Goal: Transaction & Acquisition: Book appointment/travel/reservation

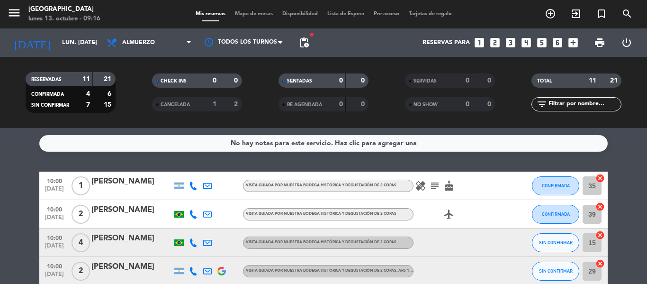
scroll to position [71, 0]
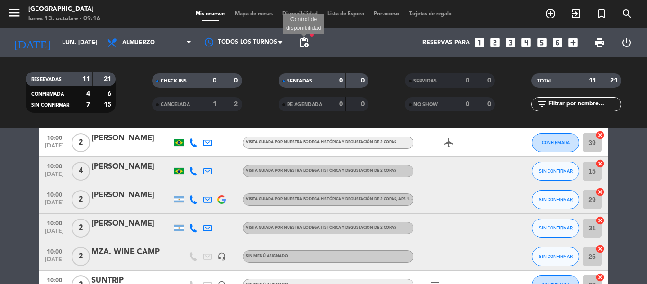
click at [308, 44] on span "pending_actions" at bounding box center [303, 42] width 11 height 11
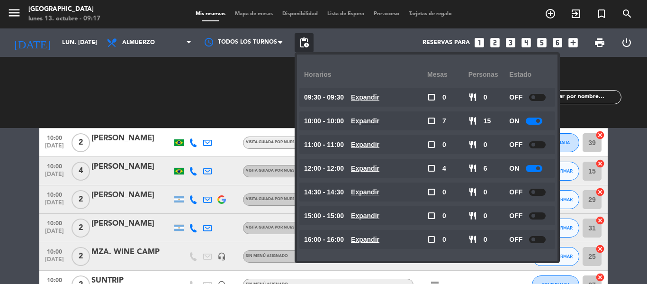
drag, startPoint x: 527, startPoint y: 118, endPoint x: 612, endPoint y: 125, distance: 84.6
click at [527, 118] on small-switch at bounding box center [534, 120] width 17 height 7
click at [532, 119] on div at bounding box center [534, 120] width 17 height 7
click at [527, 169] on div at bounding box center [534, 168] width 17 height 7
click at [528, 167] on div at bounding box center [534, 168] width 17 height 7
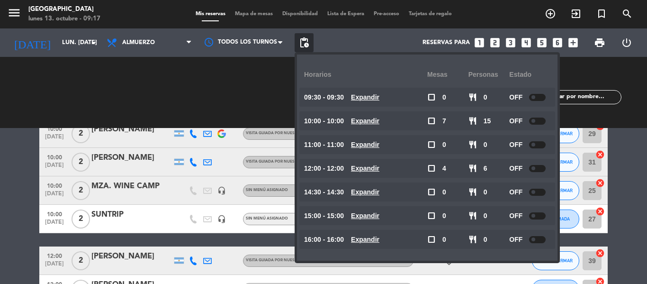
scroll to position [119, 0]
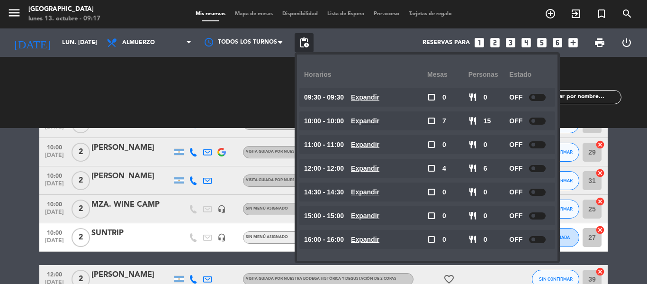
click at [635, 196] on bookings-row "10:00 [DATE] 1 [PERSON_NAME] guiada por nuestra bodega histórica y degustación …" at bounding box center [323, 216] width 647 height 326
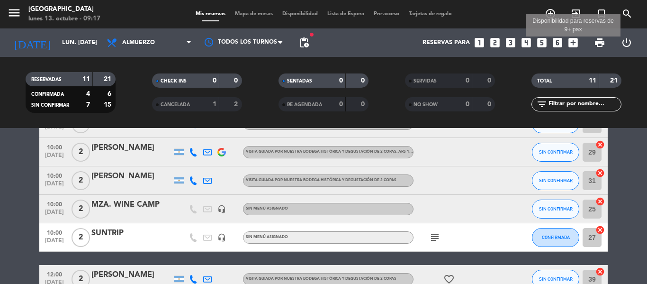
click at [568, 44] on icon "add_box" at bounding box center [573, 42] width 12 height 12
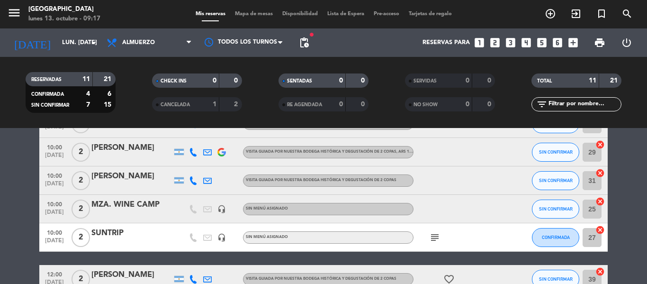
click at [568, 44] on icon "add_box" at bounding box center [573, 42] width 12 height 12
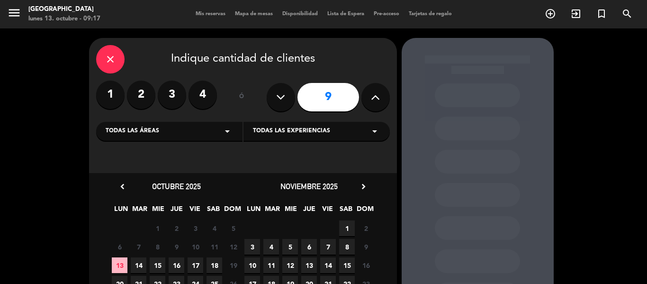
click at [378, 106] on button at bounding box center [375, 97] width 28 height 28
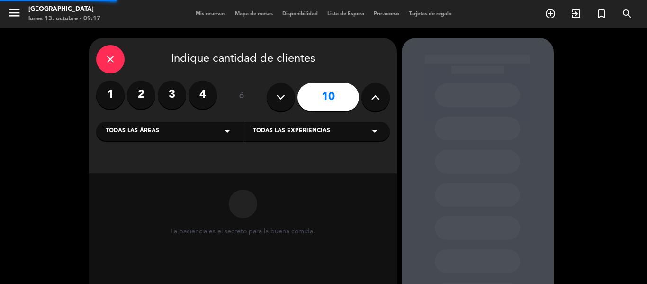
click at [378, 106] on button at bounding box center [375, 97] width 28 height 28
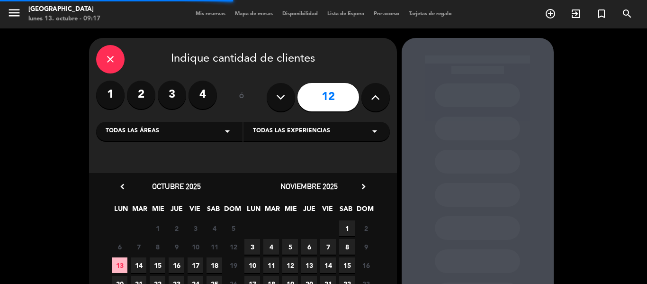
click at [379, 106] on button at bounding box center [375, 97] width 28 height 28
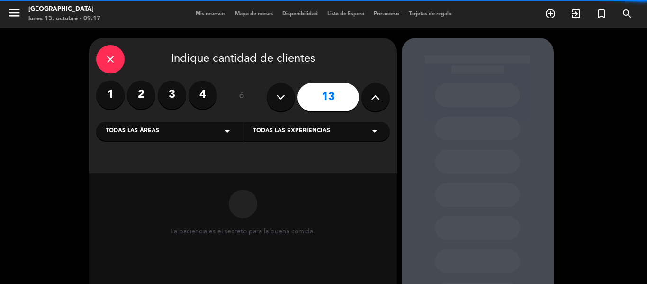
click at [379, 106] on button at bounding box center [375, 97] width 28 height 28
type input "15"
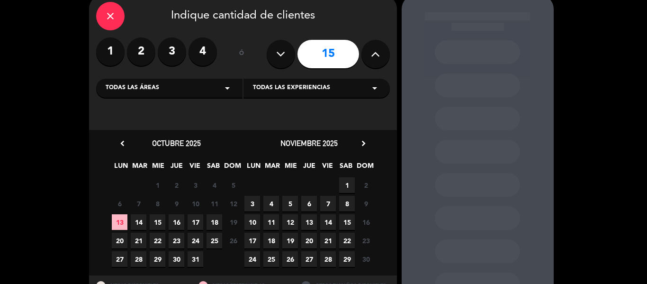
scroll to position [84, 0]
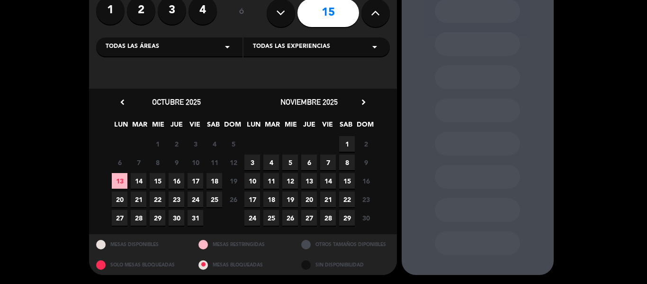
click at [124, 178] on span "13" at bounding box center [120, 181] width 16 height 16
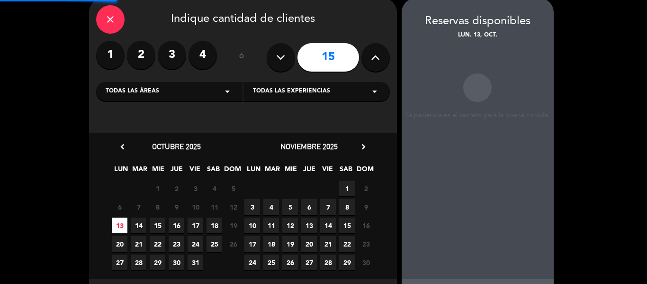
scroll to position [38, 0]
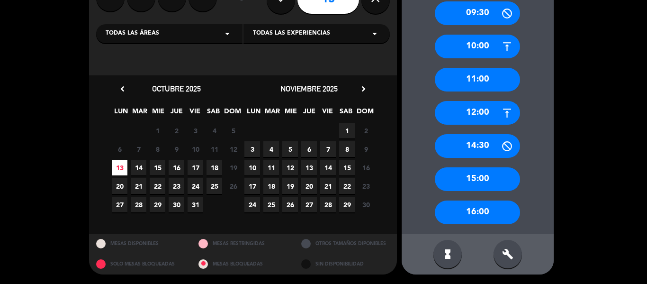
click at [470, 214] on div "16:00" at bounding box center [477, 212] width 85 height 24
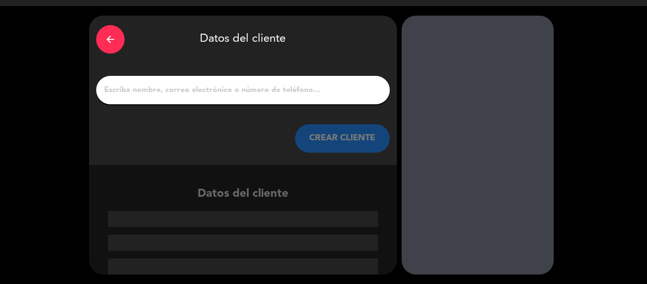
scroll to position [22, 0]
drag, startPoint x: 348, startPoint y: 93, endPoint x: 356, endPoint y: 95, distance: 7.7
click at [348, 94] on input "1" at bounding box center [242, 89] width 279 height 13
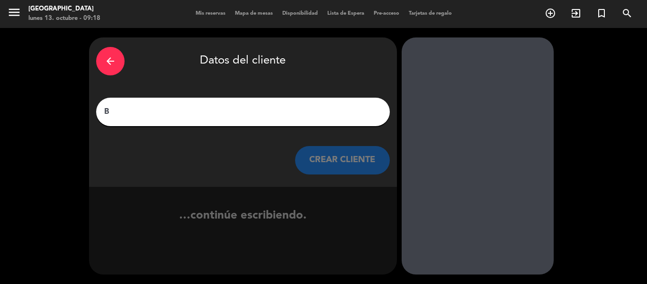
scroll to position [0, 0]
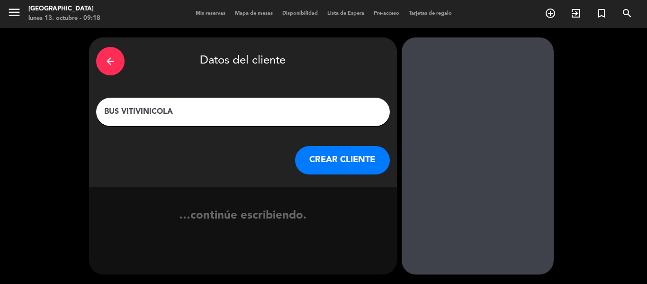
type input "BUS VITIVINICOLA"
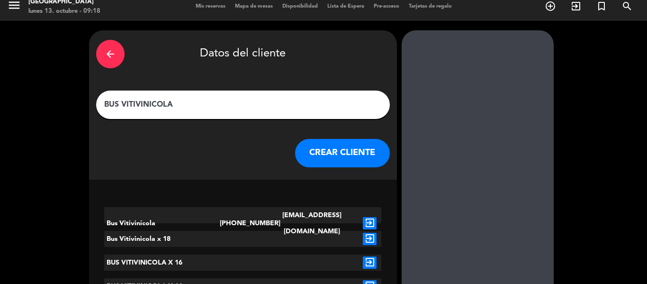
scroll to position [0, 0]
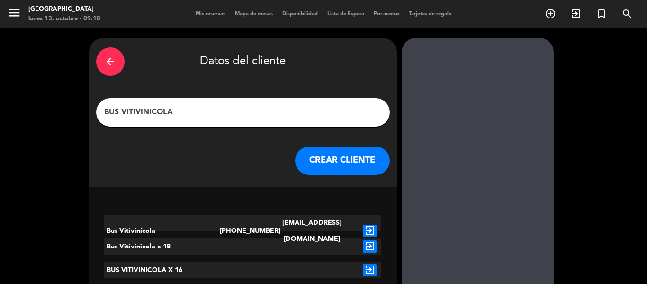
drag, startPoint x: 356, startPoint y: 153, endPoint x: 345, endPoint y: 157, distance: 11.4
click at [345, 157] on button "CREAR CLIENTE" at bounding box center [342, 160] width 95 height 28
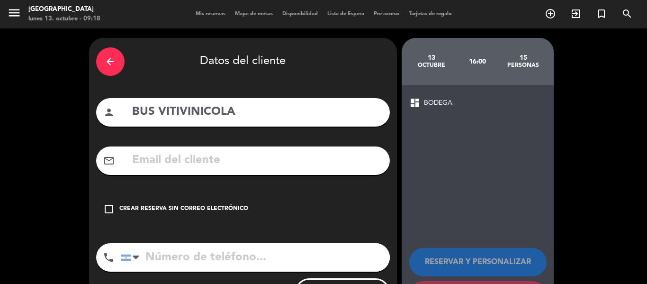
click at [117, 207] on div "check_box_outline_blank Crear reserva sin correo electrónico" at bounding box center [243, 209] width 294 height 28
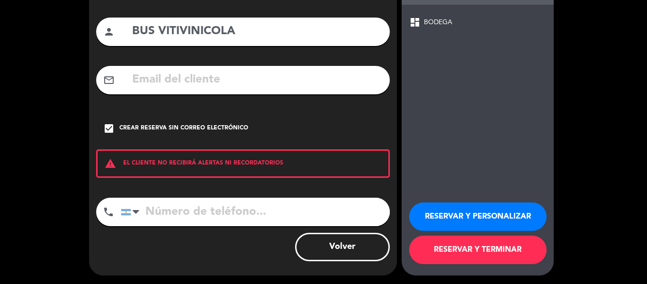
scroll to position [81, 0]
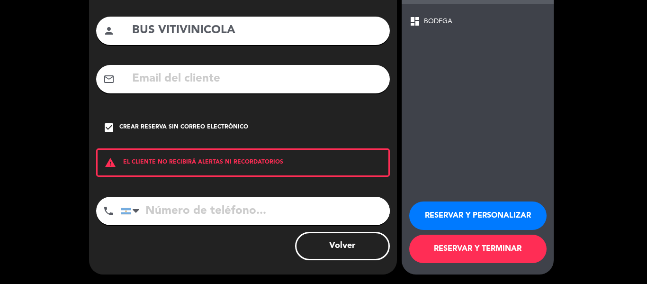
drag, startPoint x: 446, startPoint y: 245, endPoint x: 398, endPoint y: 257, distance: 49.6
click at [446, 246] on button "RESERVAR Y TERMINAR" at bounding box center [477, 248] width 137 height 28
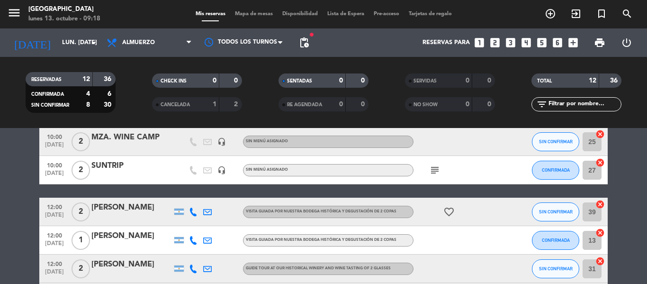
scroll to position [237, 0]
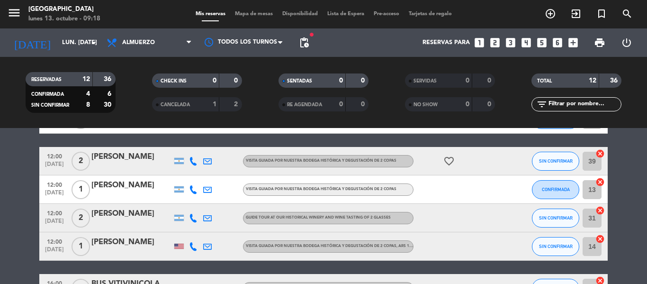
click at [175, 251] on div at bounding box center [179, 246] width 14 height 28
click at [182, 246] on div at bounding box center [178, 245] width 9 height 5
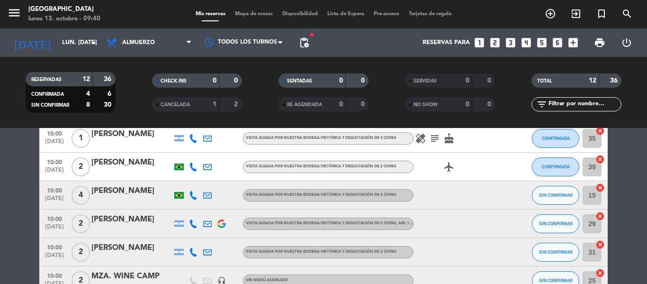
scroll to position [95, 0]
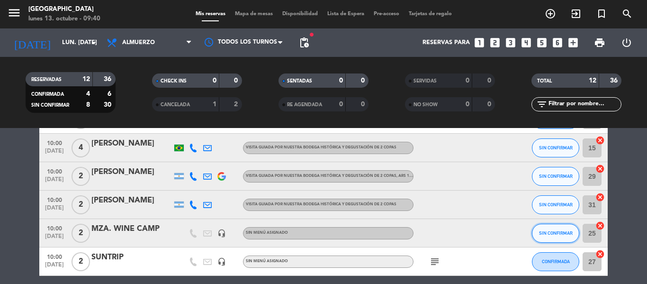
click at [569, 235] on button "SIN CONFIRMAR" at bounding box center [555, 232] width 47 height 19
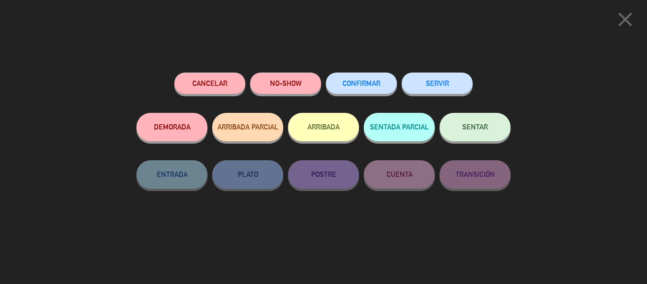
click at [383, 75] on button "CONFIRMAR" at bounding box center [361, 82] width 71 height 21
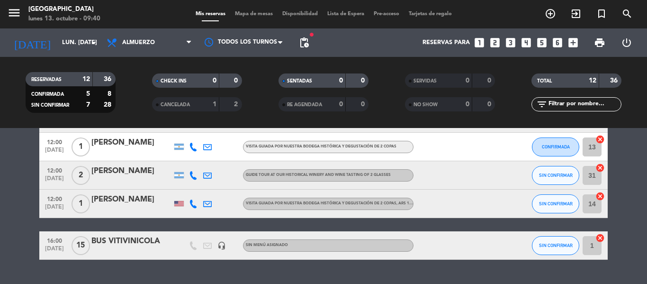
scroll to position [303, 0]
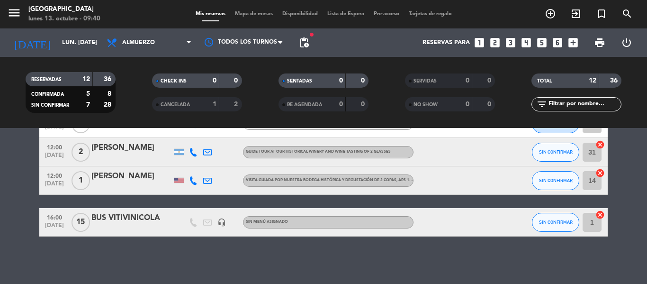
click at [561, 41] on icon "looks_6" at bounding box center [557, 42] width 12 height 12
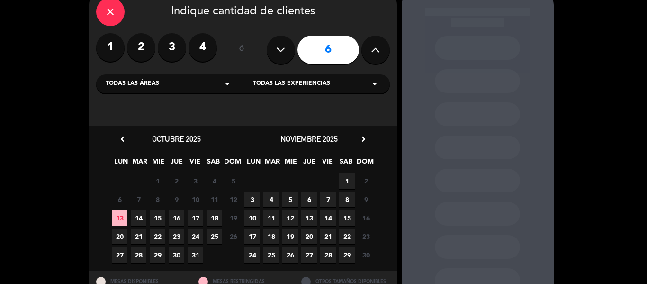
click at [125, 217] on span "13" at bounding box center [120, 218] width 16 height 16
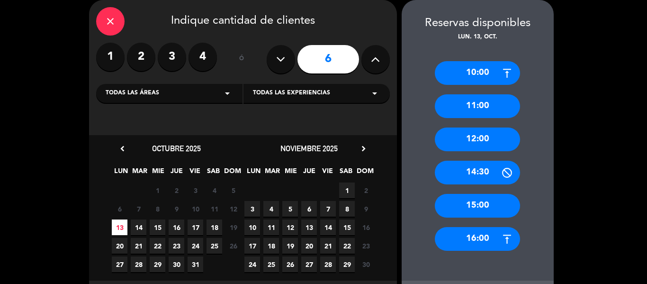
click at [485, 149] on div "12:00" at bounding box center [477, 139] width 85 height 24
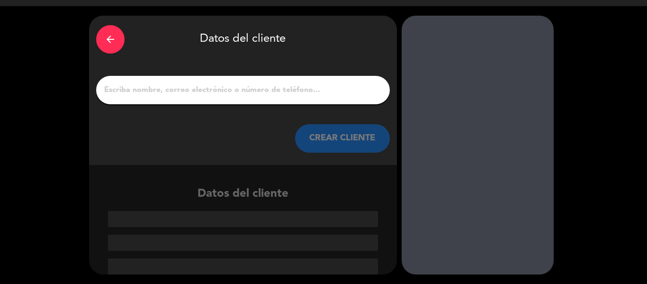
click at [180, 85] on input "1" at bounding box center [242, 89] width 279 height 13
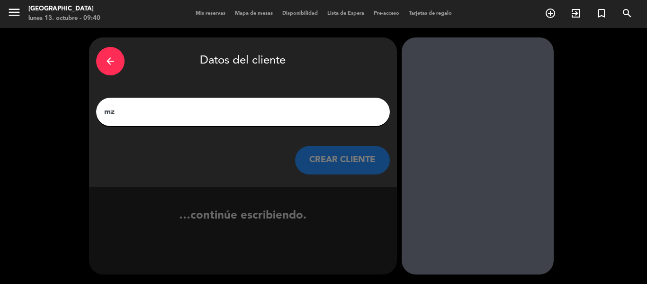
type input "m"
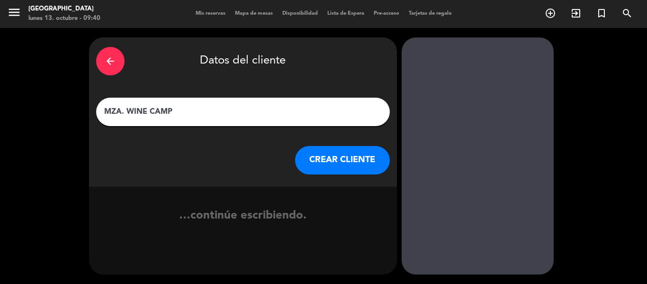
scroll to position [22, 0]
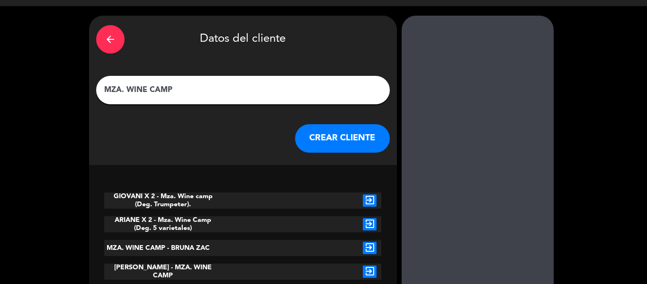
type input "MZA. WINE CAMP"
click at [335, 136] on button "CREAR CLIENTE" at bounding box center [342, 138] width 95 height 28
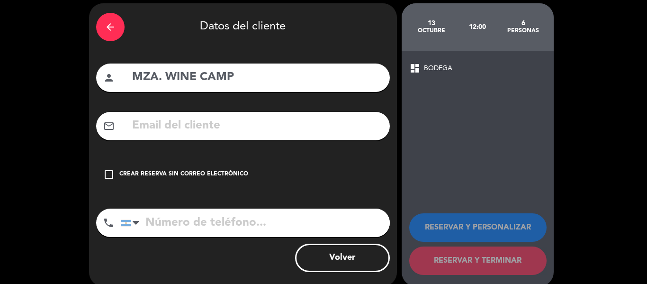
scroll to position [46, 0]
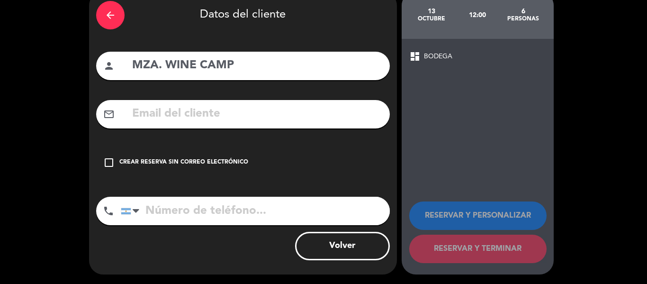
click at [122, 161] on div "Crear reserva sin correo electrónico" at bounding box center [183, 162] width 129 height 9
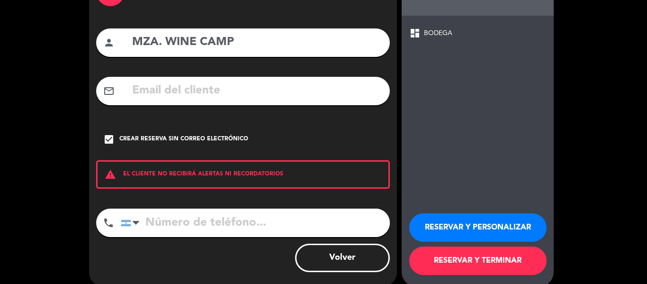
scroll to position [81, 0]
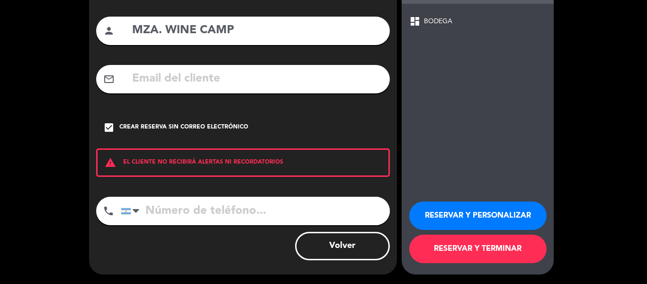
click at [438, 244] on button "RESERVAR Y TERMINAR" at bounding box center [477, 248] width 137 height 28
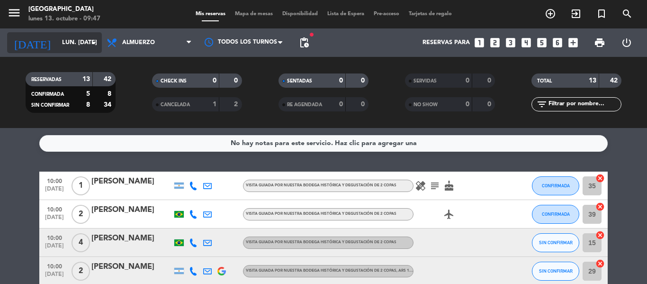
click at [90, 40] on icon "arrow_drop_down" at bounding box center [93, 42] width 11 height 11
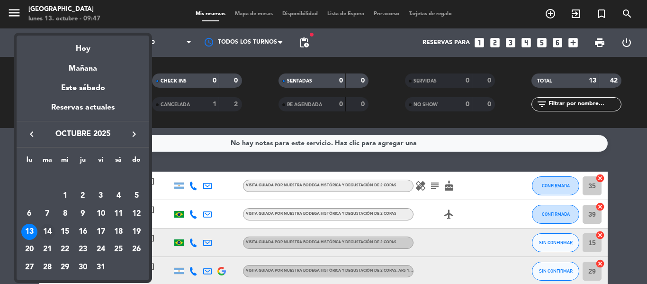
click at [43, 229] on div "14" at bounding box center [47, 231] width 16 height 16
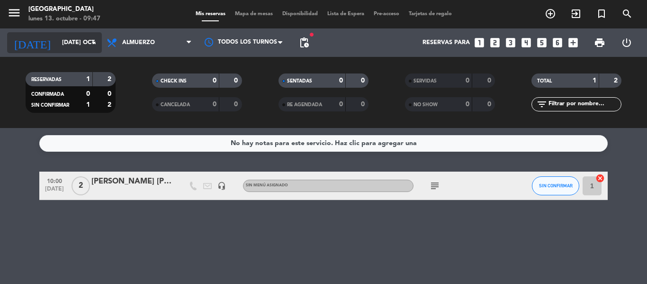
click at [83, 40] on input "[DATE] oct." at bounding box center [97, 43] width 80 height 16
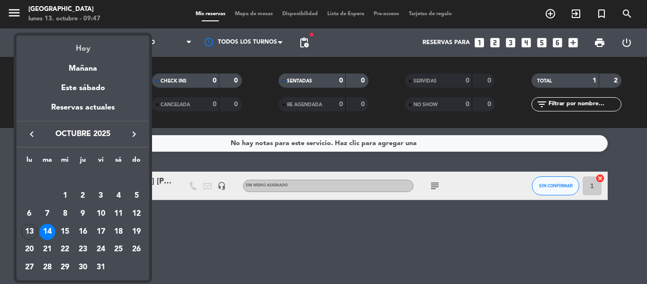
click at [86, 45] on div "Hoy" at bounding box center [83, 45] width 133 height 19
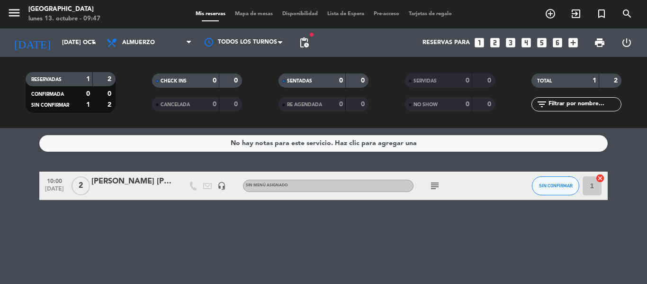
type input "lun. [DATE]"
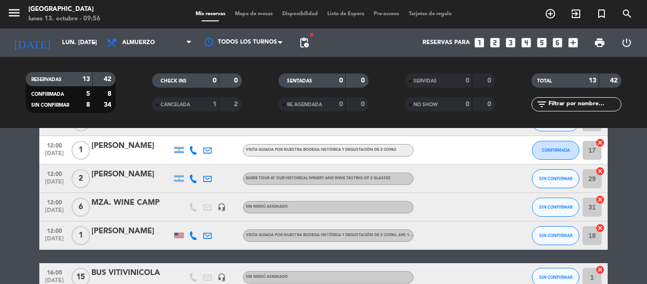
scroll to position [284, 0]
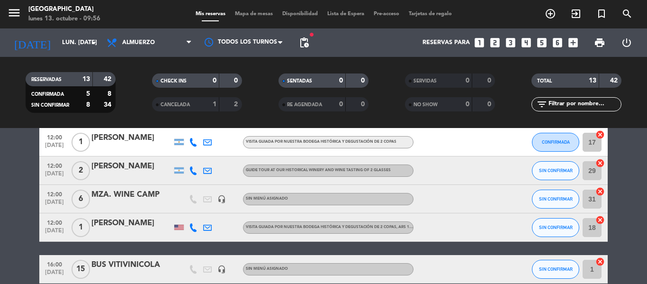
click at [158, 225] on div "[PERSON_NAME]" at bounding box center [131, 223] width 80 height 12
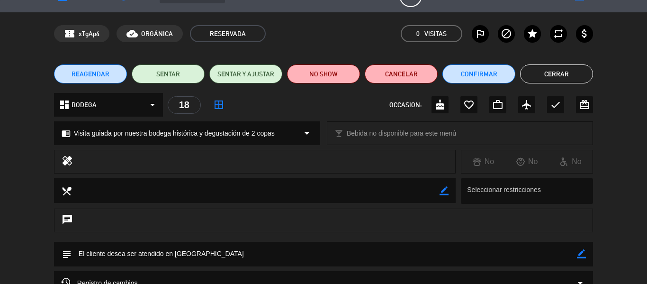
scroll to position [0, 0]
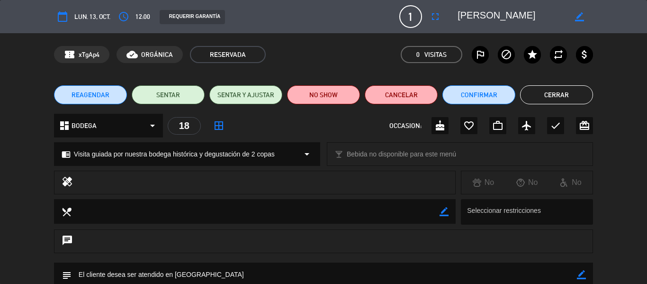
click at [540, 97] on button "Cerrar" at bounding box center [556, 94] width 73 height 19
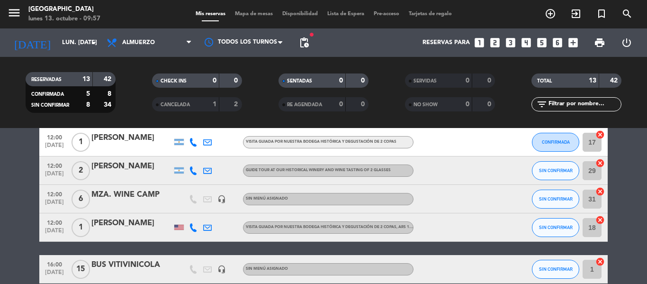
click at [198, 235] on div at bounding box center [193, 227] width 14 height 28
click at [195, 232] on div at bounding box center [193, 227] width 14 height 28
click at [194, 228] on icon at bounding box center [193, 227] width 9 height 9
click at [178, 212] on span "Copiar" at bounding box center [188, 211] width 20 height 10
click at [215, 208] on span at bounding box center [219, 212] width 8 height 8
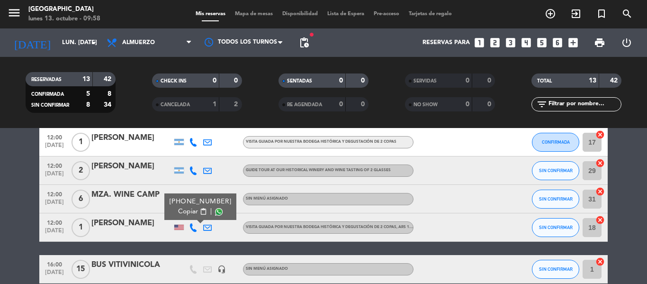
click at [215, 201] on div "[PHONE_NUMBER]" at bounding box center [200, 201] width 62 height 10
click at [215, 210] on span at bounding box center [219, 212] width 8 height 8
click at [215, 213] on span at bounding box center [219, 212] width 8 height 8
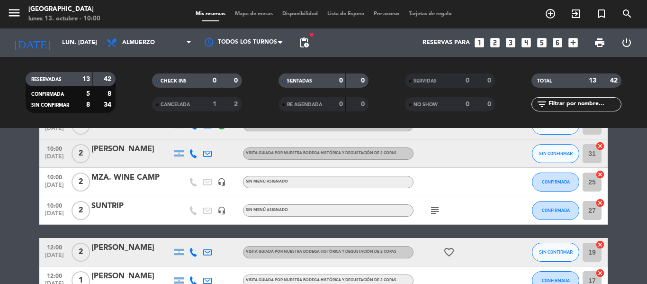
scroll to position [189, 0]
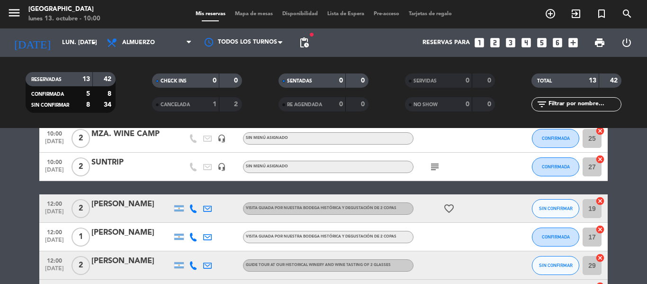
click at [168, 137] on div "MZA. WINE CAMP" at bounding box center [131, 134] width 80 height 12
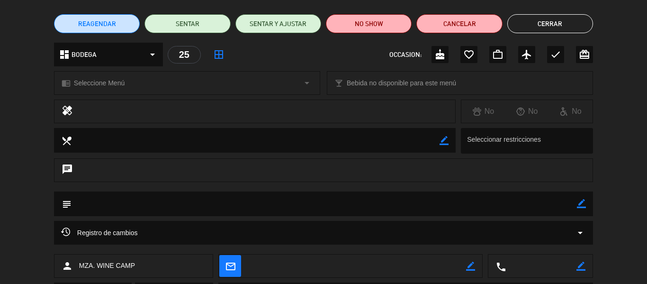
scroll to position [0, 0]
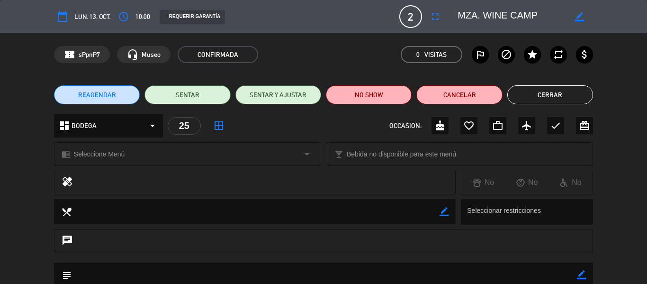
click at [556, 93] on button "Cerrar" at bounding box center [550, 94] width 86 height 19
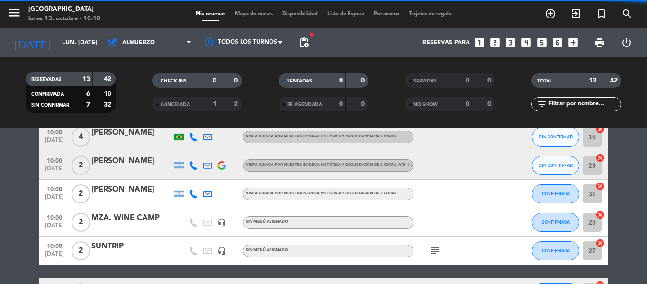
scroll to position [95, 0]
